Goal: Complete application form: Complete application form

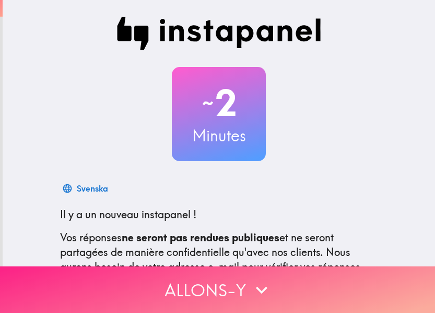
click at [142, 290] on button "Allons-y" at bounding box center [217, 289] width 435 height 47
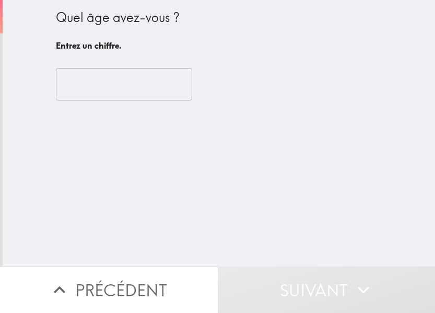
click at [64, 81] on input "number" at bounding box center [124, 84] width 136 height 32
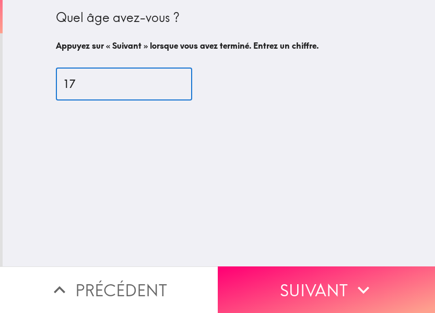
type input "17"
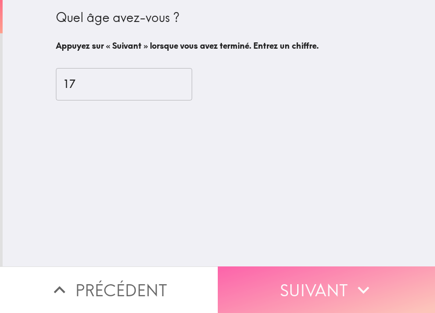
click at [337, 278] on button "Suivant" at bounding box center [327, 289] width 218 height 47
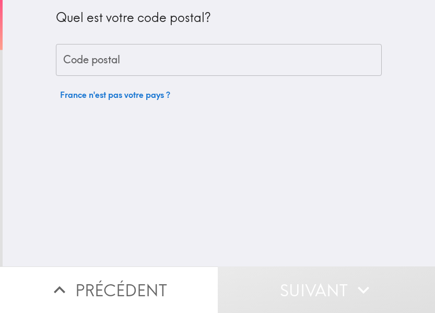
click at [144, 70] on input "Code postal" at bounding box center [219, 60] width 326 height 32
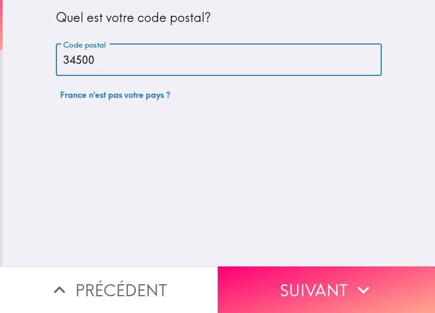
type input "34500"
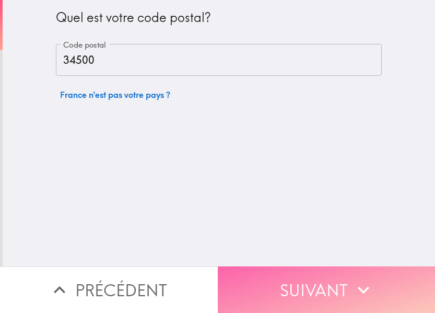
click at [319, 278] on button "Suivant" at bounding box center [327, 289] width 218 height 47
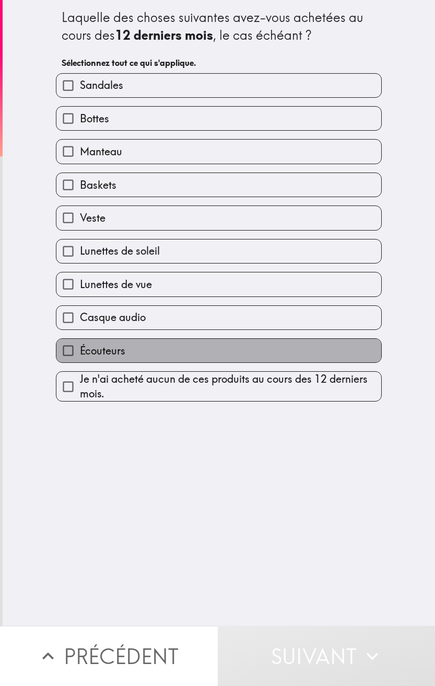
click at [89, 312] on span "Écouteurs" at bounding box center [102, 350] width 45 height 15
click at [80, 312] on input "Écouteurs" at bounding box center [68, 351] width 24 height 24
checkbox input "true"
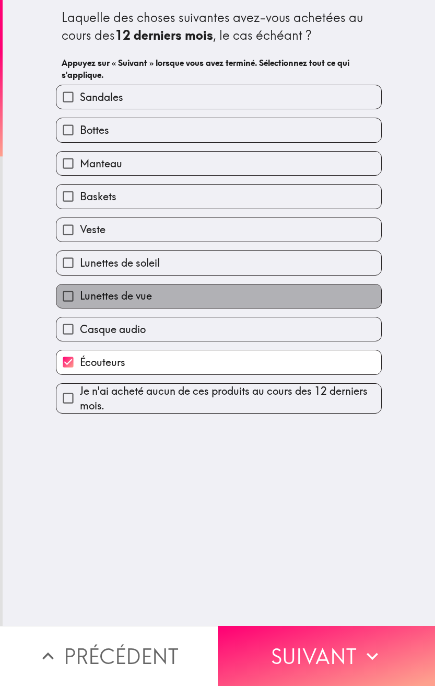
click at [101, 293] on span "Lunettes de vue" at bounding box center [116, 296] width 72 height 15
click at [80, 293] on input "Lunettes de vue" at bounding box center [68, 296] width 24 height 24
checkbox input "true"
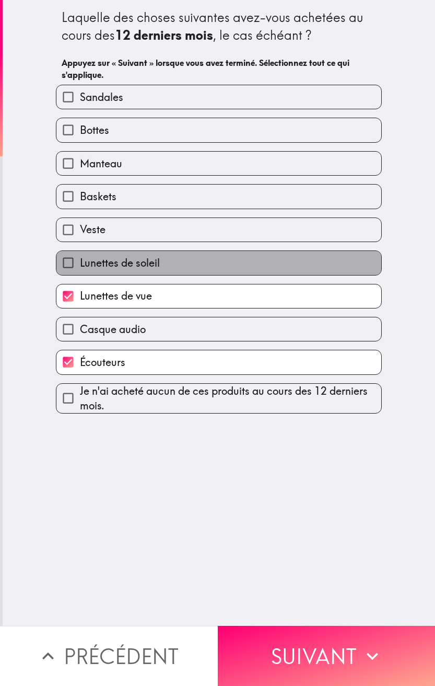
click at [98, 256] on span "Lunettes de soleil" at bounding box center [120, 263] width 80 height 15
click at [80, 256] on input "Lunettes de soleil" at bounding box center [68, 263] width 24 height 24
checkbox input "true"
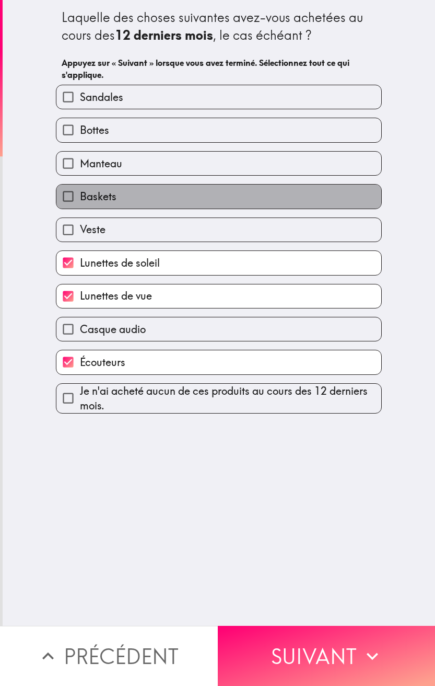
click at [109, 199] on label "Baskets" at bounding box center [218, 197] width 325 height 24
click at [80, 199] on input "Baskets" at bounding box center [68, 197] width 24 height 24
checkbox input "true"
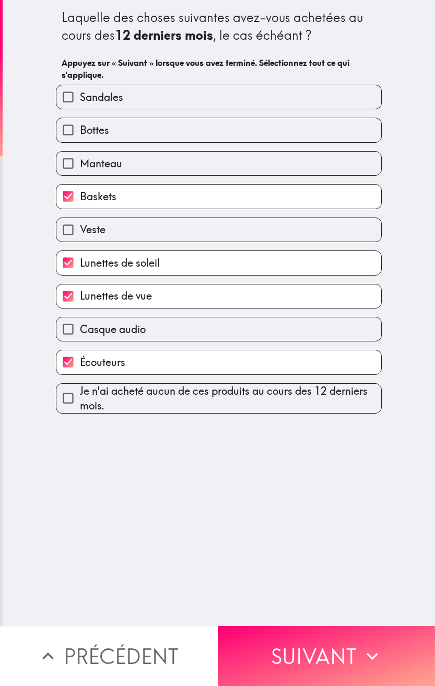
drag, startPoint x: 112, startPoint y: 166, endPoint x: 112, endPoint y: 133, distance: 32.9
click at [112, 166] on span "Manteau" at bounding box center [101, 163] width 42 height 15
click at [80, 166] on input "Manteau" at bounding box center [68, 164] width 24 height 24
checkbox input "true"
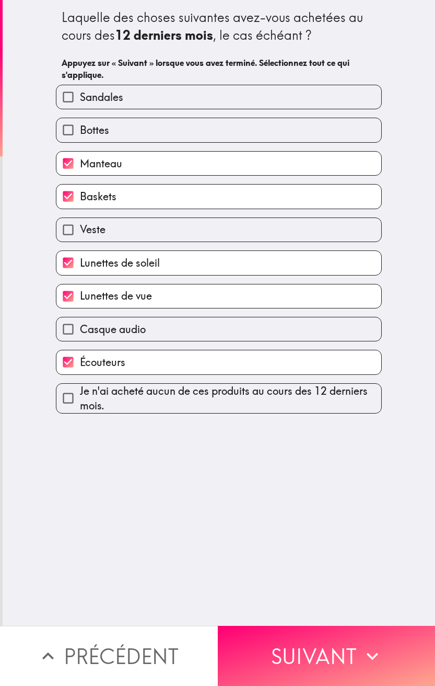
click at [112, 133] on label "Bottes" at bounding box center [218, 130] width 325 height 24
click at [80, 133] on input "Bottes" at bounding box center [68, 130] width 24 height 24
checkbox input "true"
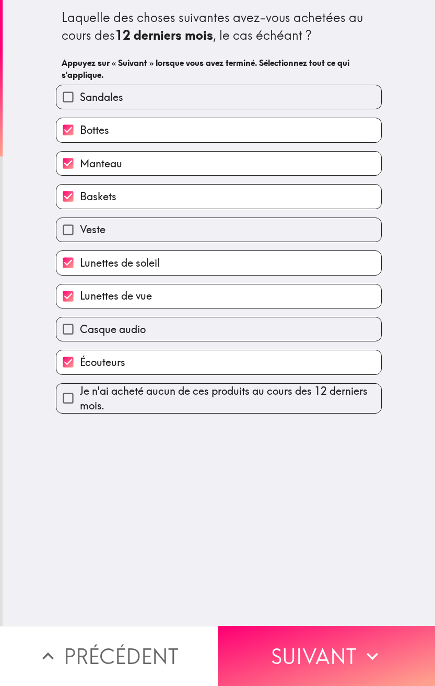
drag, startPoint x: 337, startPoint y: 635, endPoint x: 327, endPoint y: 629, distance: 11.5
click at [337, 312] on button "Suivant" at bounding box center [327, 656] width 218 height 60
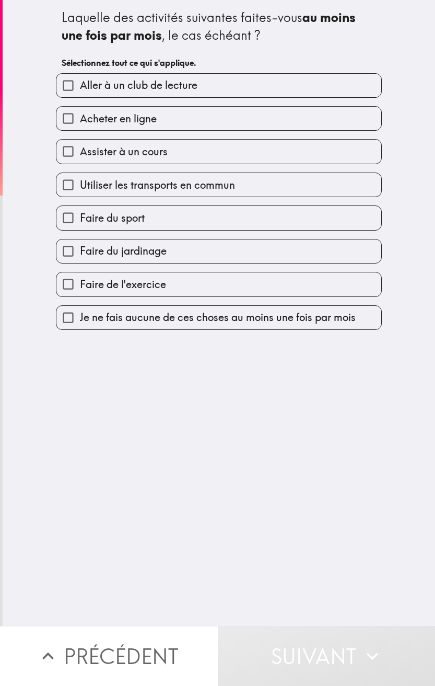
click at [96, 280] on span "Faire de l'exercice" at bounding box center [123, 284] width 86 height 15
click at [80, 280] on input "Faire de l'exercice" at bounding box center [68, 284] width 24 height 24
checkbox input "true"
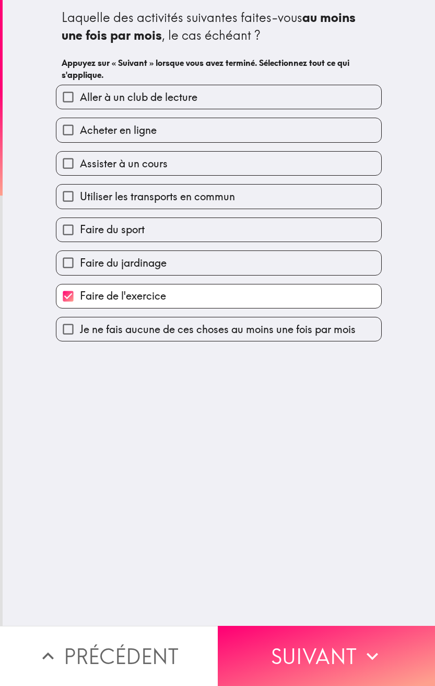
click at [101, 250] on div "Faire du jardinage" at bounding box center [219, 262] width 326 height 25
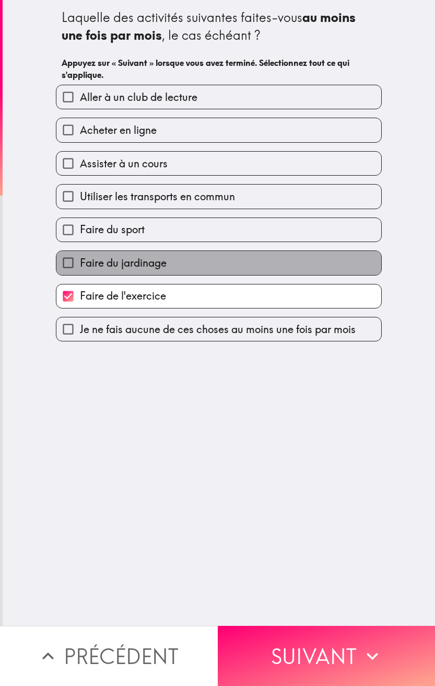
click at [110, 259] on span "Faire du jardinage" at bounding box center [123, 263] width 87 height 15
click at [80, 259] on input "Faire du jardinage" at bounding box center [68, 263] width 24 height 24
checkbox input "true"
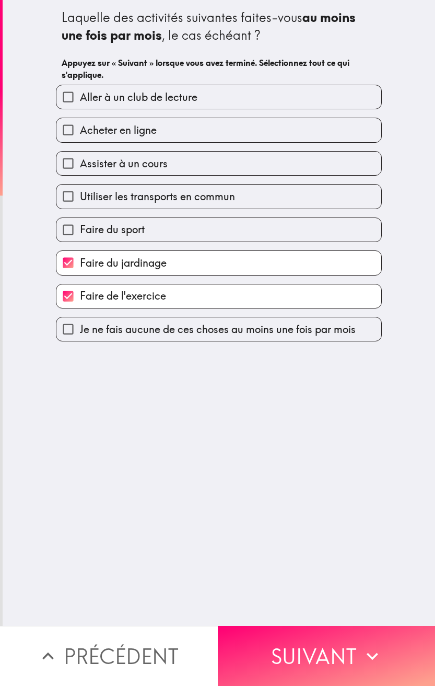
click at [119, 233] on span "Faire du sport" at bounding box center [112, 229] width 65 height 15
click at [80, 233] on input "Faire du sport" at bounding box center [68, 230] width 24 height 24
checkbox input "true"
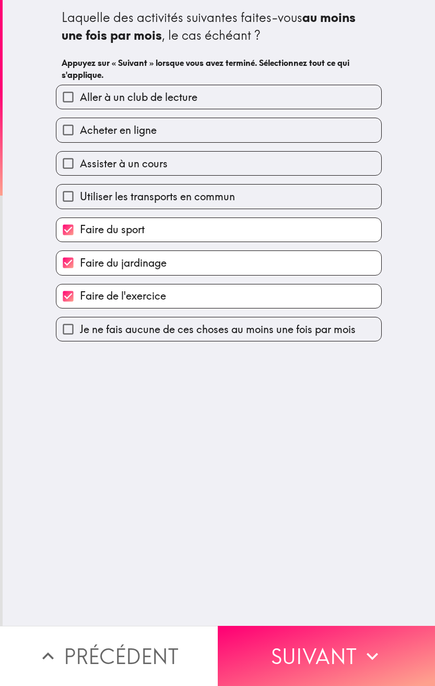
click at [129, 201] on span "Utiliser les transports en commun" at bounding box center [157, 196] width 155 height 15
click at [80, 201] on input "Utiliser les transports en commun" at bounding box center [68, 197] width 24 height 24
checkbox input "true"
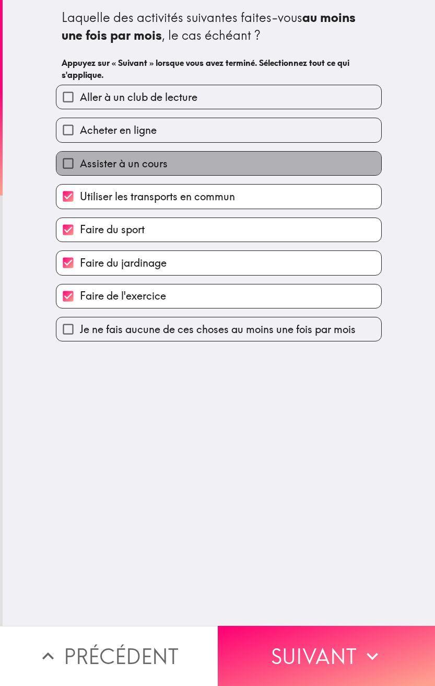
click at [133, 165] on span "Assister à un cours" at bounding box center [124, 163] width 88 height 15
click at [80, 165] on input "Assister à un cours" at bounding box center [68, 164] width 24 height 24
checkbox input "true"
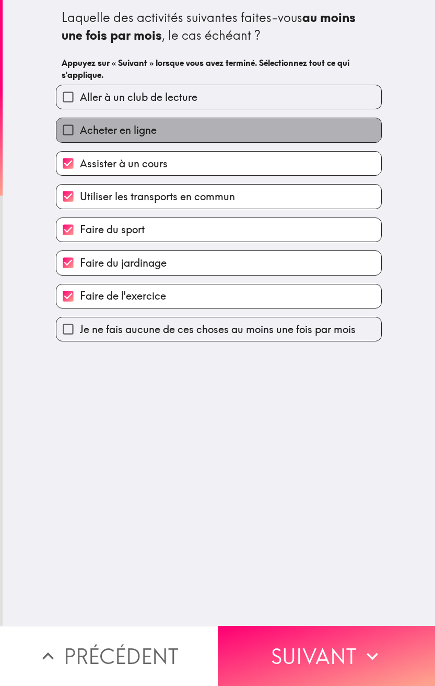
click at [135, 132] on span "Acheter en ligne" at bounding box center [118, 130] width 77 height 15
click at [80, 132] on input "Acheter en ligne" at bounding box center [68, 130] width 24 height 24
checkbox input "true"
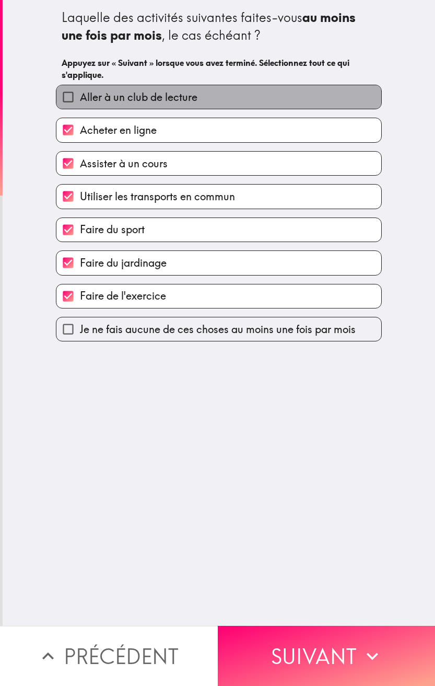
click at [136, 106] on label "Aller à un club de lecture" at bounding box center [218, 97] width 325 height 24
click at [80, 106] on input "Aller à un club de lecture" at bounding box center [68, 97] width 24 height 24
checkbox input "true"
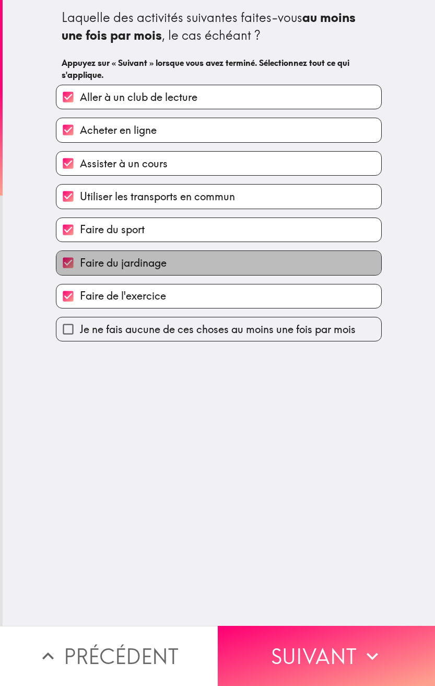
drag, startPoint x: 110, startPoint y: 267, endPoint x: 71, endPoint y: 262, distance: 39.5
click at [111, 267] on span "Faire du jardinage" at bounding box center [123, 263] width 87 height 15
click at [80, 267] on input "Faire du jardinage" at bounding box center [68, 263] width 24 height 24
checkbox input "false"
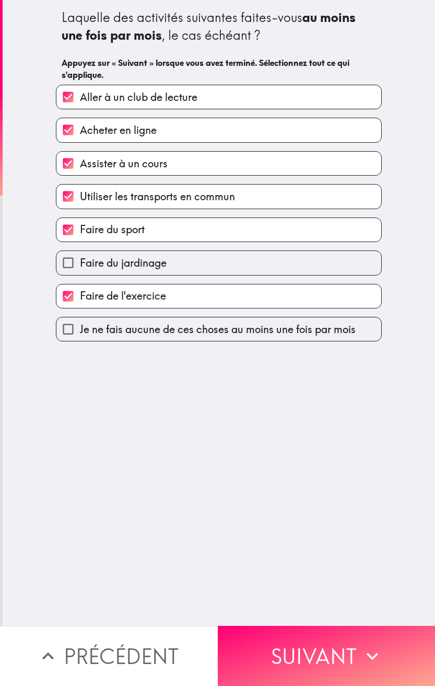
drag, startPoint x: 330, startPoint y: 639, endPoint x: 309, endPoint y: 624, distance: 26.1
click at [330, 312] on button "Suivant" at bounding box center [327, 656] width 218 height 60
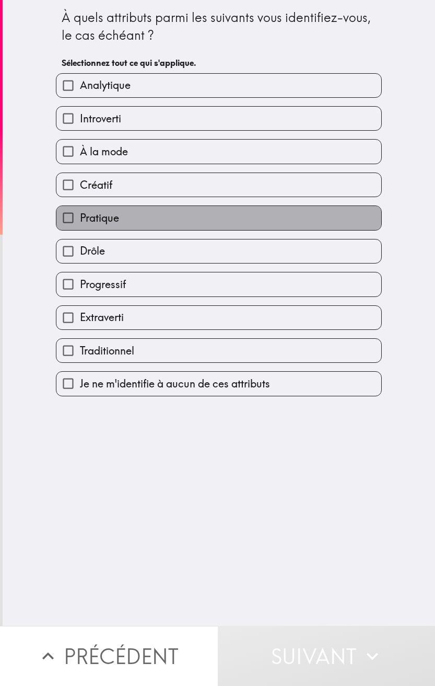
click at [145, 216] on label "Pratique" at bounding box center [218, 218] width 325 height 24
click at [80, 216] on input "Pratique" at bounding box center [68, 218] width 24 height 24
checkbox input "true"
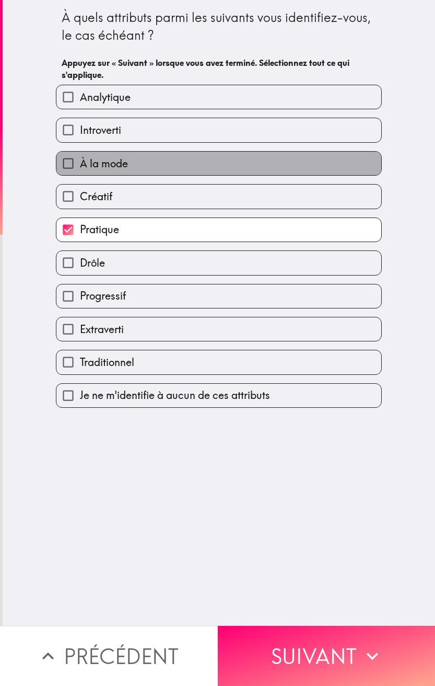
click at [123, 160] on label "À la mode" at bounding box center [218, 164] width 325 height 24
click at [80, 160] on input "À la mode" at bounding box center [68, 164] width 24 height 24
checkbox input "true"
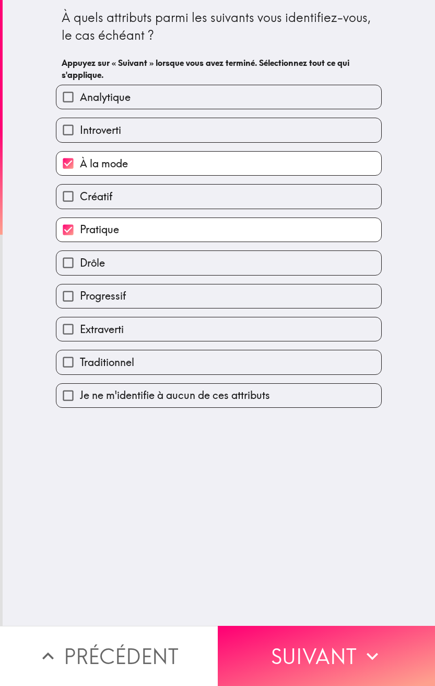
click at [121, 146] on div "À la mode" at bounding box center [215, 159] width 335 height 33
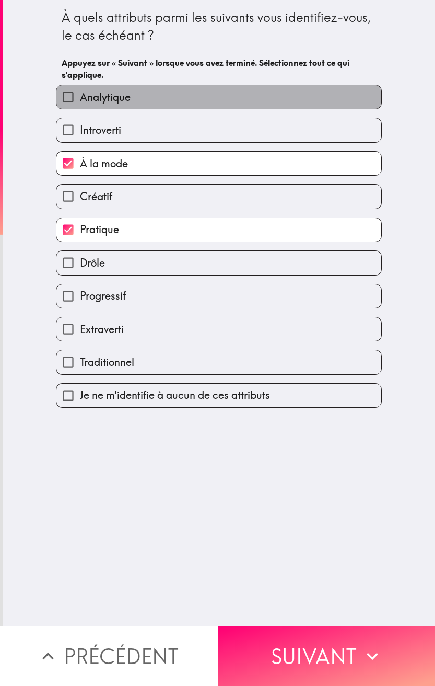
drag, startPoint x: 117, startPoint y: 101, endPoint x: 120, endPoint y: 118, distance: 17.5
click at [116, 101] on span "Analytique" at bounding box center [105, 97] width 51 height 15
click at [80, 101] on input "Analytique" at bounding box center [68, 97] width 24 height 24
checkbox input "true"
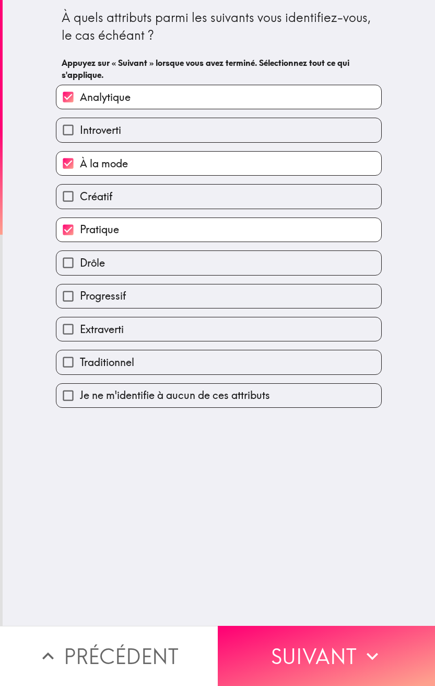
click at [119, 129] on label "Introverti" at bounding box center [218, 130] width 325 height 24
click at [80, 129] on input "Introverti" at bounding box center [68, 130] width 24 height 24
checkbox input "true"
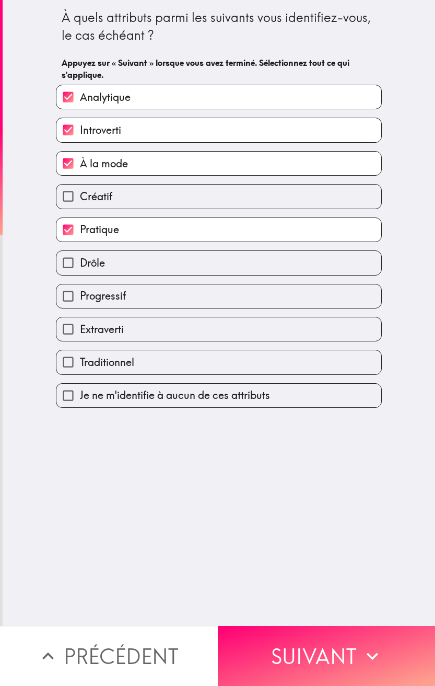
click at [109, 302] on span "Progressif" at bounding box center [103, 296] width 46 height 15
click at [80, 302] on input "Progressif" at bounding box center [68, 296] width 24 height 24
checkbox input "true"
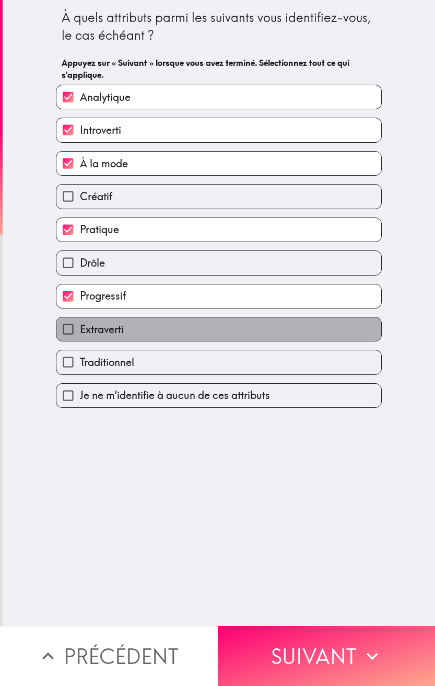
click at [102, 312] on span "Extraverti" at bounding box center [102, 329] width 44 height 15
click at [80, 312] on input "Extraverti" at bounding box center [68, 329] width 24 height 24
checkbox input "true"
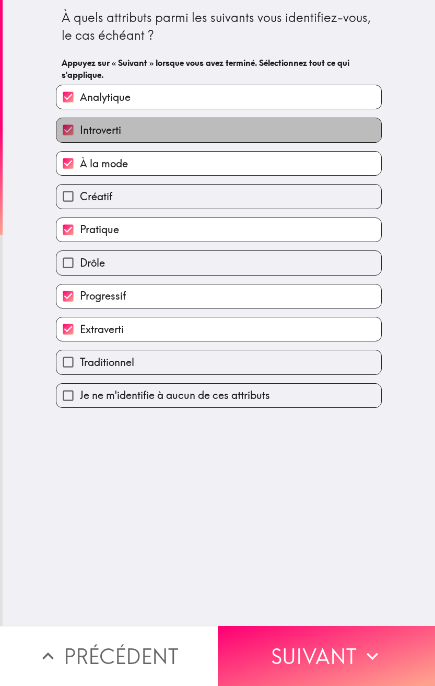
click at [99, 132] on span "Introverti" at bounding box center [100, 130] width 41 height 15
click at [80, 132] on input "Introverti" at bounding box center [68, 130] width 24 height 24
checkbox input "false"
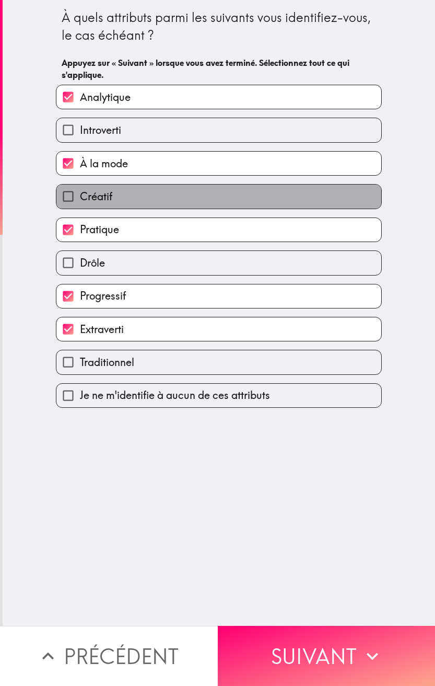
click at [98, 193] on span "Créatif" at bounding box center [96, 196] width 32 height 15
click at [80, 193] on input "Créatif" at bounding box center [68, 197] width 24 height 24
checkbox input "true"
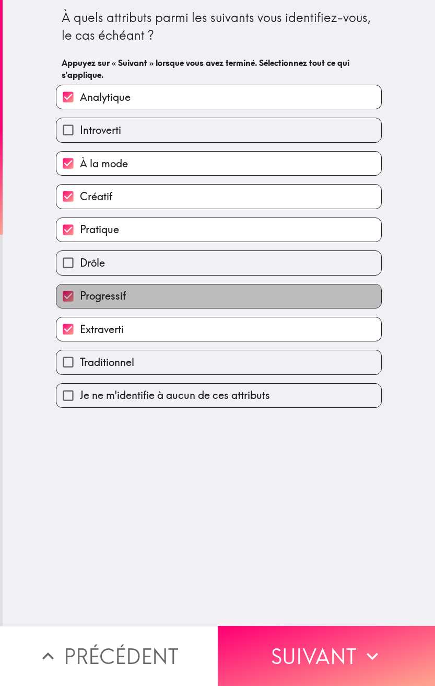
click at [114, 295] on span "Progressif" at bounding box center [103, 296] width 46 height 15
click at [80, 295] on input "Progressif" at bounding box center [68, 296] width 24 height 24
checkbox input "false"
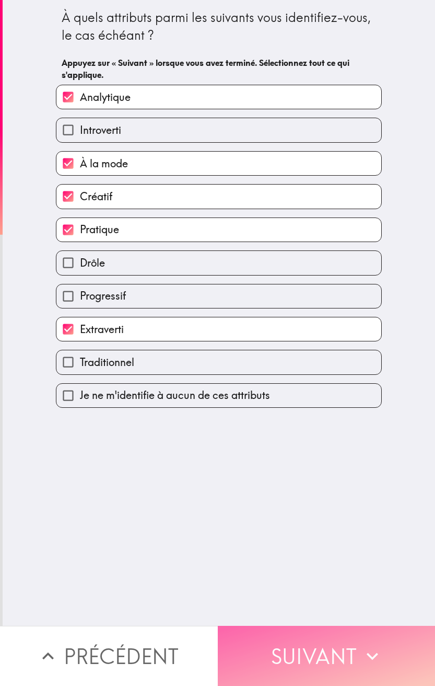
click at [310, 312] on button "Suivant" at bounding box center [327, 656] width 218 height 60
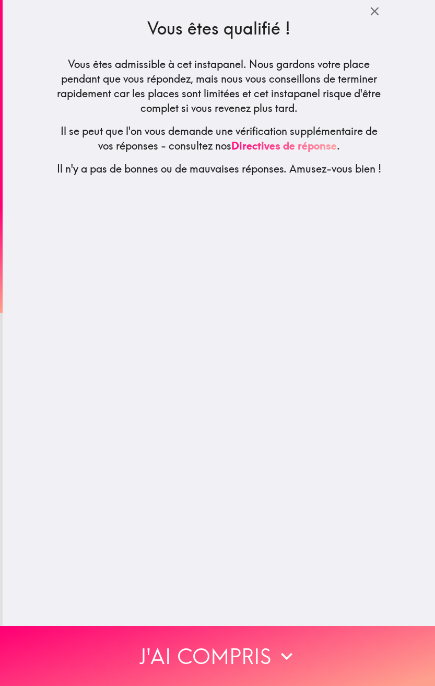
drag, startPoint x: 139, startPoint y: 653, endPoint x: 134, endPoint y: 648, distance: 7.4
click at [139, 312] on button "J'ai compris" at bounding box center [217, 656] width 435 height 60
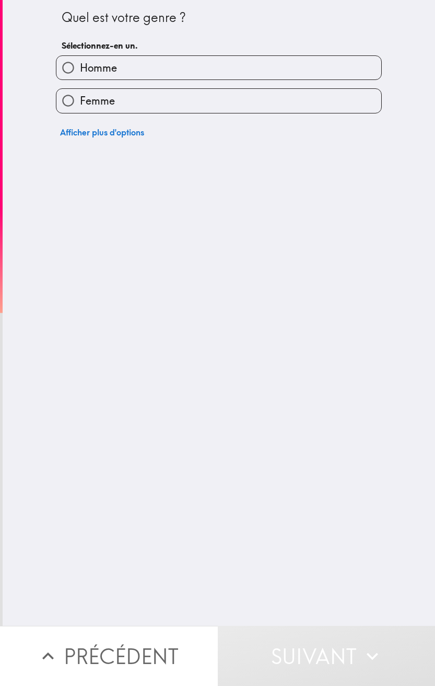
click at [96, 77] on label "Homme" at bounding box center [218, 68] width 325 height 24
click at [80, 77] on input "Homme" at bounding box center [68, 68] width 24 height 24
radio input "true"
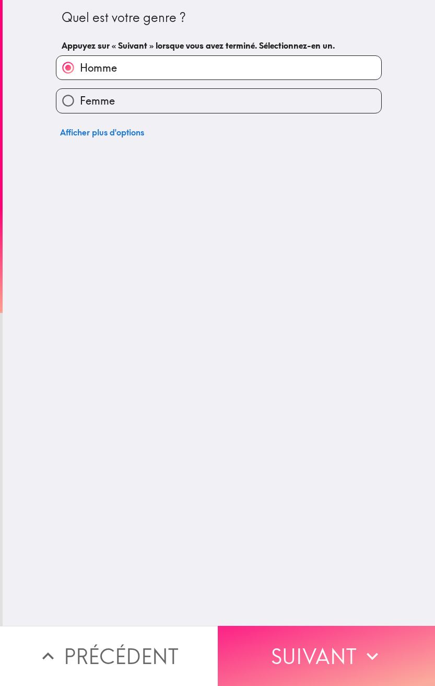
click at [304, 312] on button "Suivant" at bounding box center [327, 656] width 218 height 60
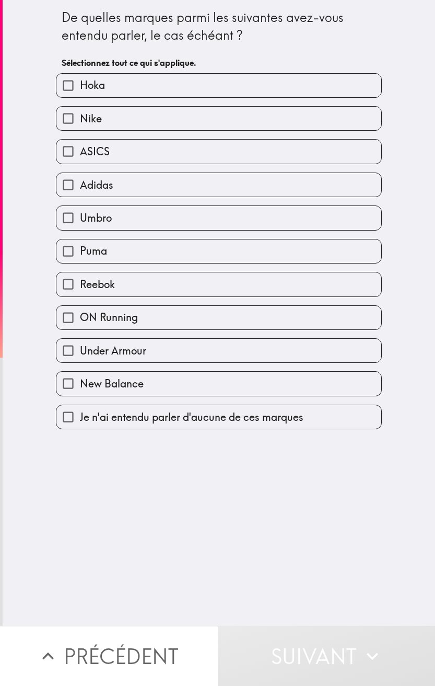
drag, startPoint x: 108, startPoint y: 313, endPoint x: 109, endPoint y: 305, distance: 7.3
click at [108, 312] on span "ON Running" at bounding box center [109, 317] width 58 height 15
click at [80, 312] on input "ON Running" at bounding box center [68, 318] width 24 height 24
checkbox input "true"
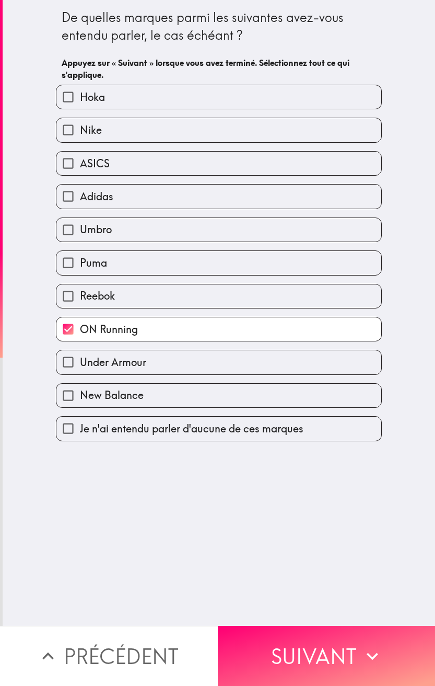
click at [124, 312] on span "Under Armour" at bounding box center [113, 362] width 66 height 15
click at [80, 312] on input "Under Armour" at bounding box center [68, 362] width 24 height 24
checkbox input "true"
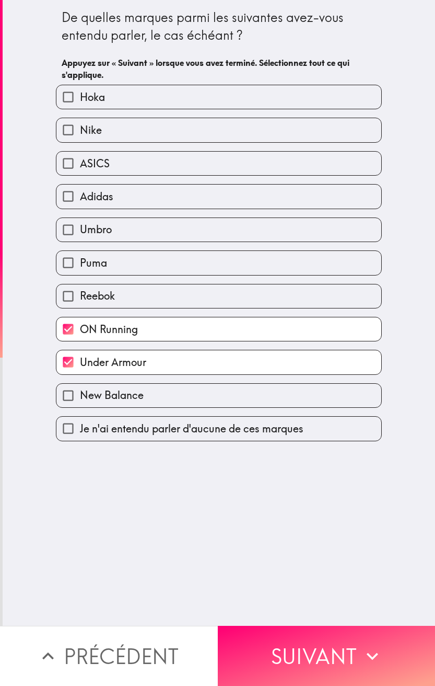
click at [131, 231] on label "Umbro" at bounding box center [218, 230] width 325 height 24
click at [80, 231] on input "Umbro" at bounding box center [68, 230] width 24 height 24
checkbox input "true"
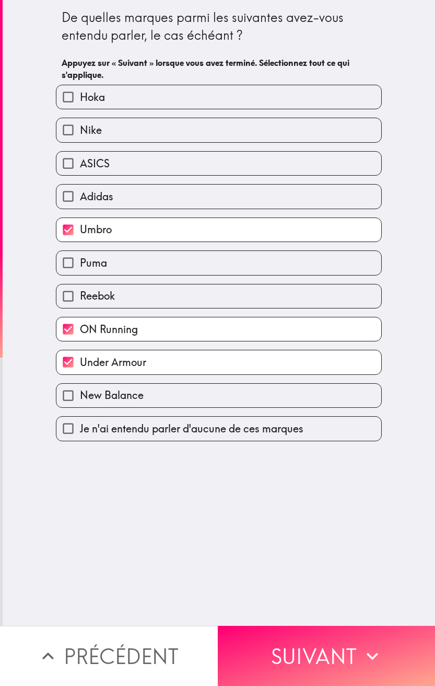
click at [128, 201] on label "Adidas" at bounding box center [218, 197] width 325 height 24
click at [80, 201] on input "Adidas" at bounding box center [68, 197] width 24 height 24
checkbox input "true"
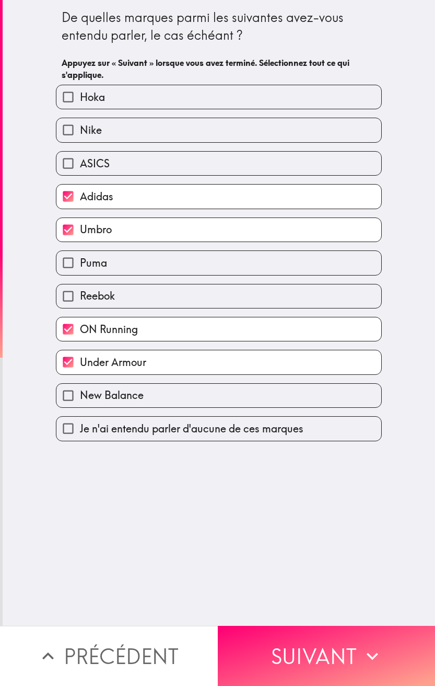
click at [129, 161] on label "ASICS" at bounding box center [218, 164] width 325 height 24
click at [80, 161] on input "ASICS" at bounding box center [68, 164] width 24 height 24
checkbox input "true"
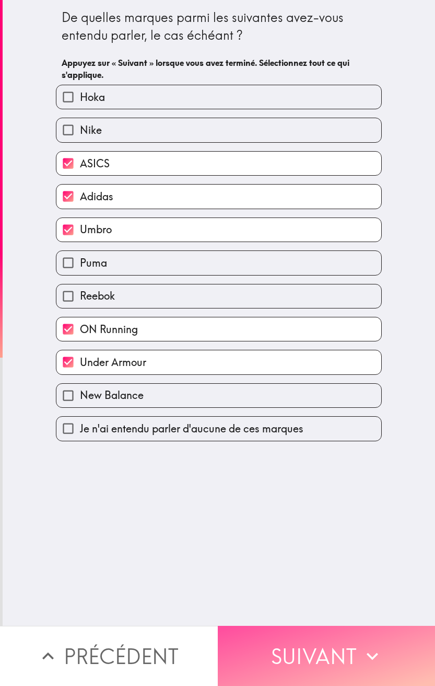
drag, startPoint x: 318, startPoint y: 644, endPoint x: 147, endPoint y: 567, distance: 187.6
click at [318, 312] on button "Suivant" at bounding box center [327, 656] width 218 height 60
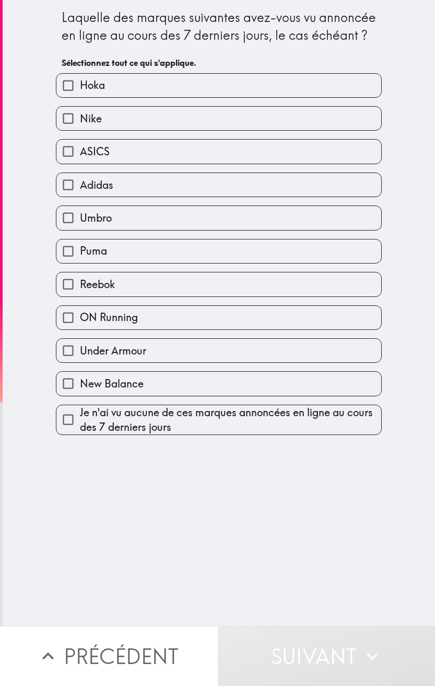
drag, startPoint x: 172, startPoint y: 422, endPoint x: 74, endPoint y: 478, distance: 113.5
click at [172, 312] on span "Je n'ai vu aucune de ces marques annoncées en ligne au cours des 7 derniers jou…" at bounding box center [231, 419] width 302 height 29
click at [80, 312] on input "Je n'ai vu aucune de ces marques annoncées en ligne au cours des 7 derniers jou…" at bounding box center [68, 420] width 24 height 24
checkbox input "true"
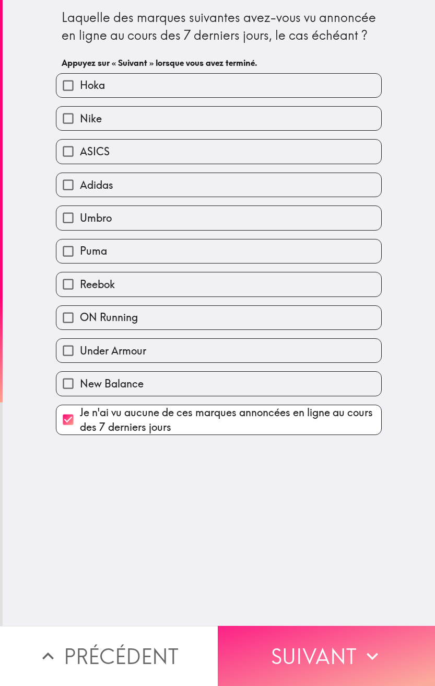
click at [326, 312] on button "Suivant" at bounding box center [327, 656] width 218 height 60
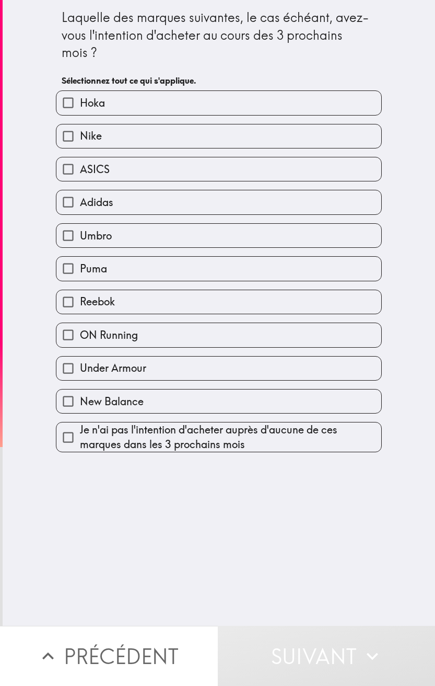
click at [137, 312] on span "Under Armour" at bounding box center [113, 368] width 66 height 15
click at [80, 312] on input "Under Armour" at bounding box center [68, 368] width 24 height 24
checkbox input "true"
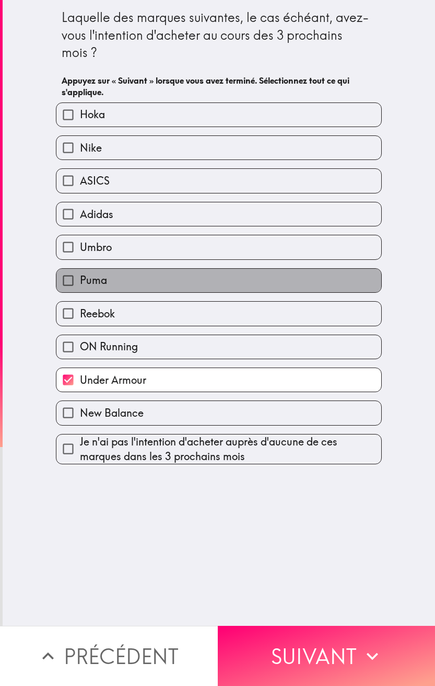
click at [142, 272] on label "Puma" at bounding box center [218, 281] width 325 height 24
click at [80, 272] on input "Puma" at bounding box center [68, 281] width 24 height 24
checkbox input "true"
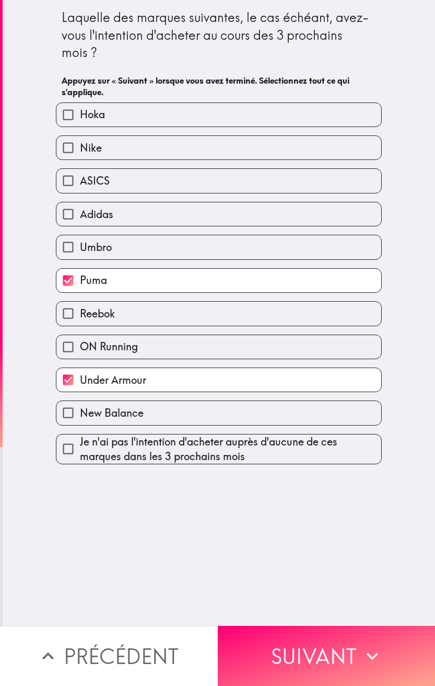
click at [135, 224] on label "Adidas" at bounding box center [218, 214] width 325 height 24
click at [80, 224] on input "Adidas" at bounding box center [68, 214] width 24 height 24
checkbox input "true"
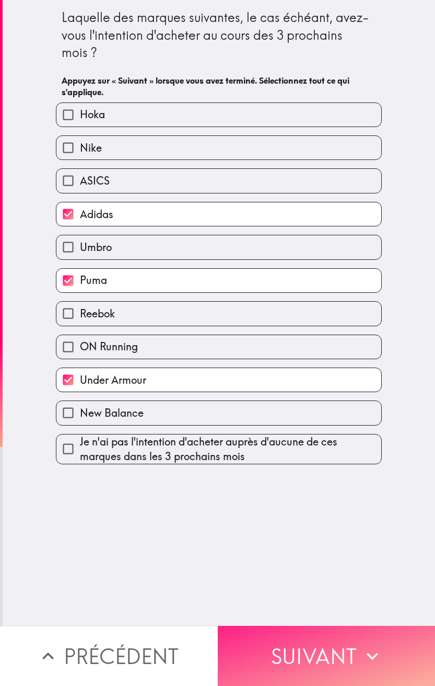
click at [312, 312] on button "Suivant" at bounding box center [327, 656] width 218 height 60
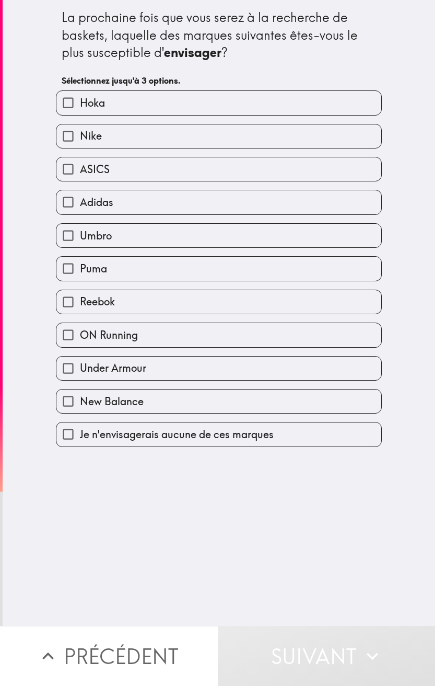
click at [316, 312] on div "La prochaine fois que vous serez à la recherche de baskets, laquelle des marque…" at bounding box center [219, 313] width 433 height 626
click at [141, 271] on label "Puma" at bounding box center [218, 269] width 325 height 24
click at [80, 271] on input "Puma" at bounding box center [68, 269] width 24 height 24
checkbox input "true"
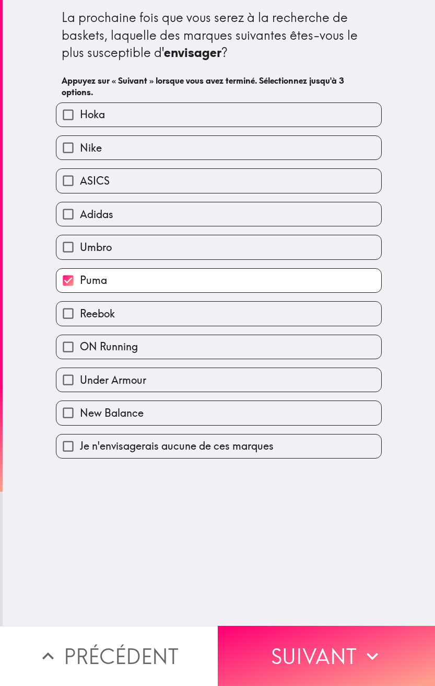
click at [128, 224] on label "Adidas" at bounding box center [218, 214] width 325 height 24
click at [80, 224] on input "Adidas" at bounding box center [68, 214] width 24 height 24
checkbox input "true"
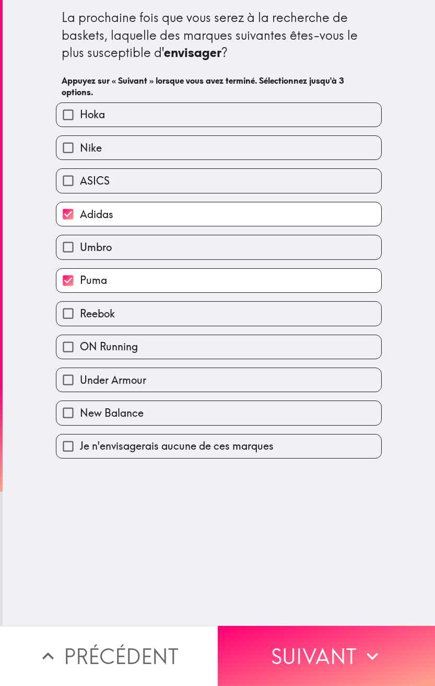
click at [130, 202] on div "Adidas" at bounding box center [219, 214] width 326 height 25
click at [123, 151] on label "Nike" at bounding box center [218, 148] width 325 height 24
click at [80, 151] on input "Nike" at bounding box center [68, 148] width 24 height 24
checkbox input "true"
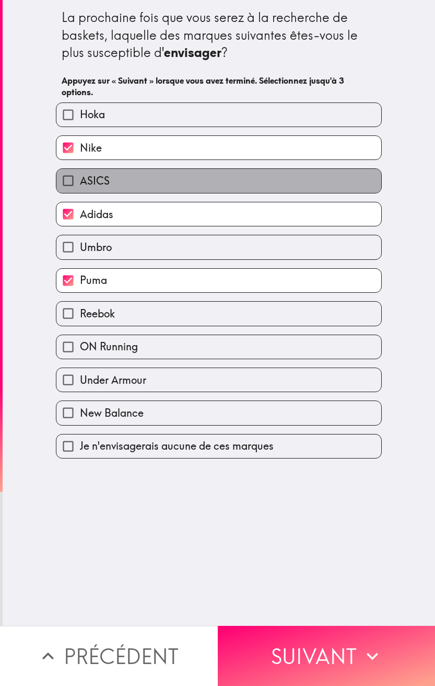
click at [121, 186] on label "ASICS" at bounding box center [218, 181] width 325 height 24
click at [80, 186] on input "ASICS" at bounding box center [68, 181] width 24 height 24
checkbox input "true"
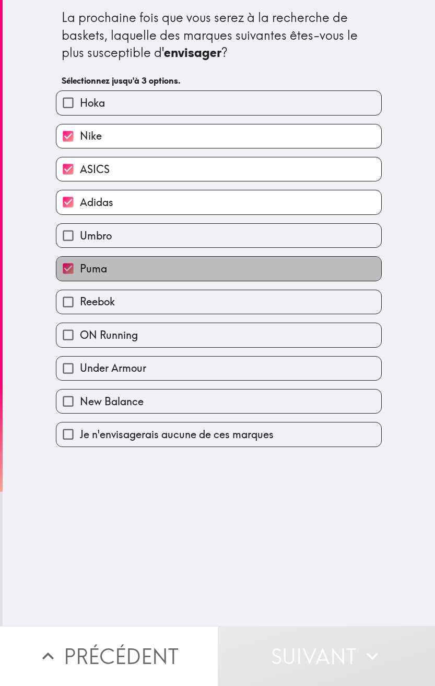
click at [161, 270] on label "Puma" at bounding box center [218, 269] width 325 height 24
click at [80, 270] on input "Puma" at bounding box center [68, 269] width 24 height 24
checkbox input "false"
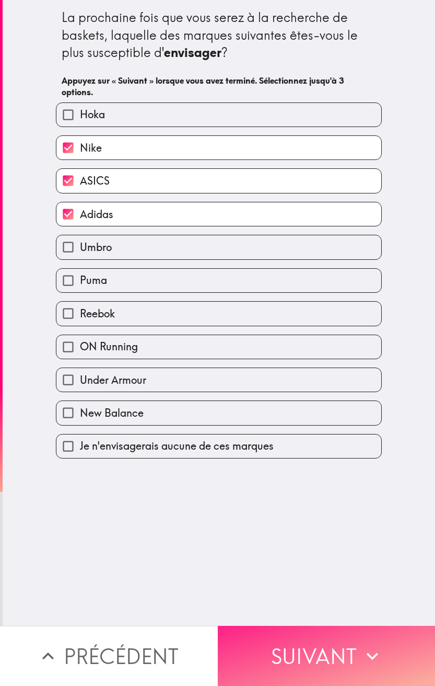
click at [307, 312] on button "Suivant" at bounding box center [327, 656] width 218 height 60
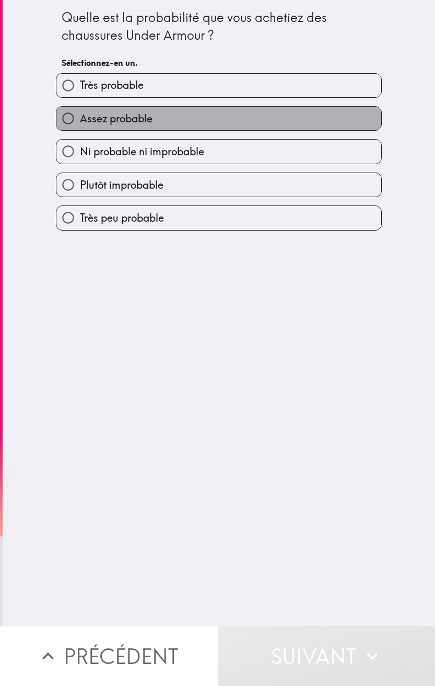
click at [145, 119] on span "Assez probable" at bounding box center [116, 118] width 73 height 15
click at [80, 119] on input "Assez probable" at bounding box center [68, 119] width 24 height 24
radio input "true"
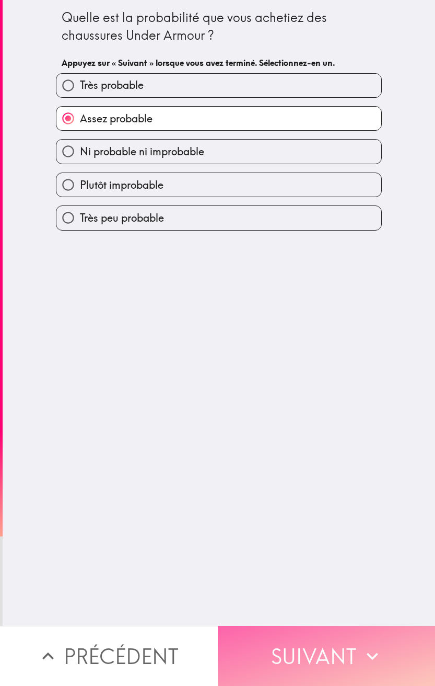
click at [326, 312] on button "Suivant" at bounding box center [327, 656] width 218 height 60
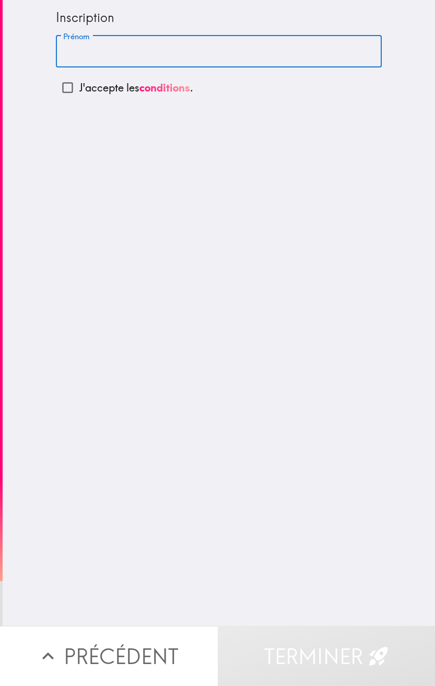
click at [88, 56] on input "Prénom" at bounding box center [219, 52] width 326 height 32
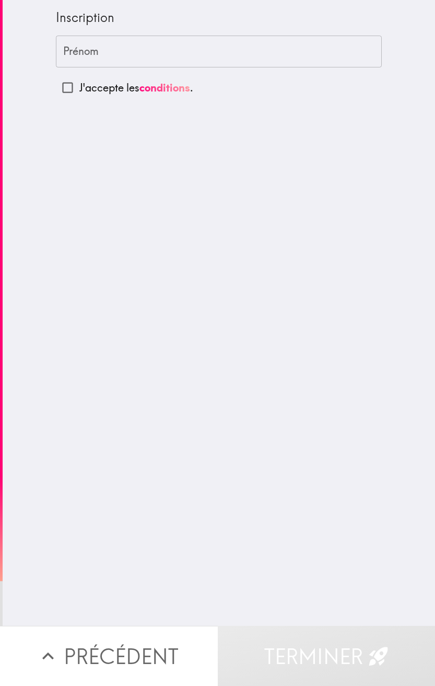
click at [245, 46] on input "Prénom" at bounding box center [219, 52] width 326 height 32
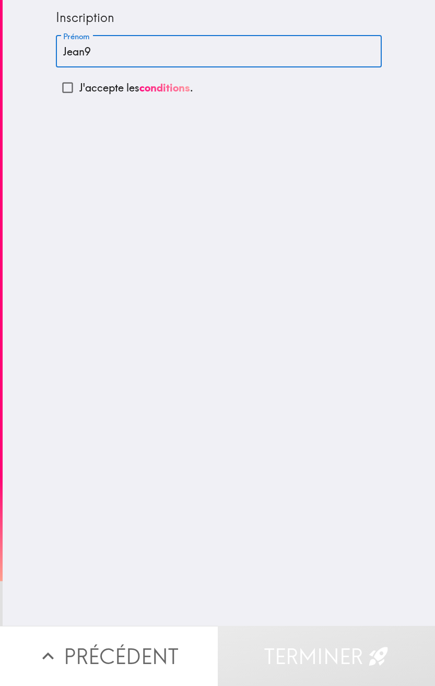
type input "Jean"
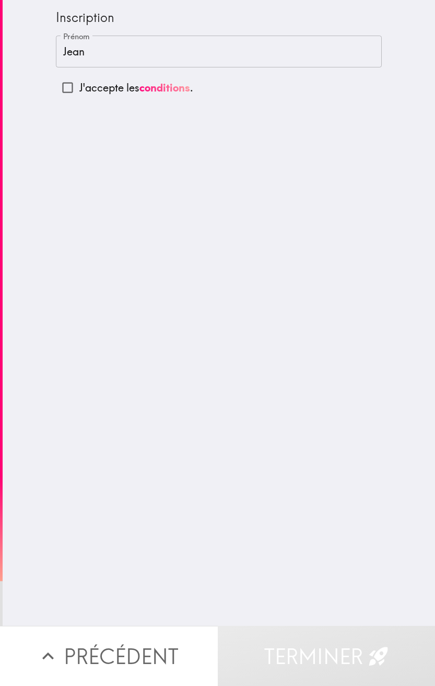
click at [252, 312] on div "Inscription Prénom [PERSON_NAME] J'accepte les conditions ." at bounding box center [219, 313] width 433 height 626
click at [59, 89] on input "J'accepte les conditions ." at bounding box center [68, 88] width 24 height 24
checkbox input "true"
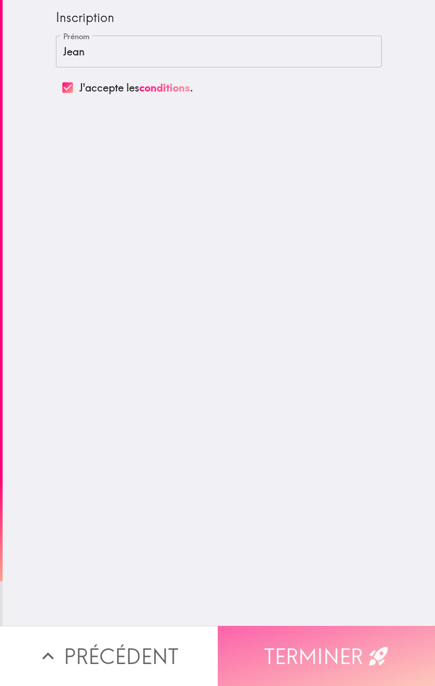
click at [311, 312] on button "Terminer" at bounding box center [327, 656] width 218 height 60
